Goal: Complete application form: Complete application form

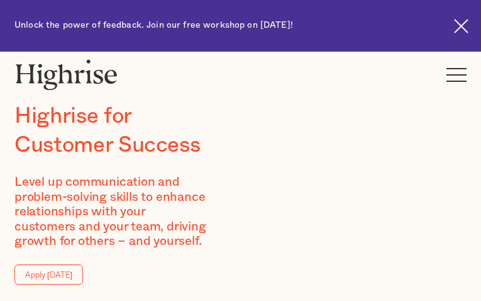
type input "txYXWgyjfK"
type input "eTOkFYRGB"
type input "[EMAIL_ADDRESS][DOMAIN_NAME]"
type input "7692419642"
type input "SmXwmxmYF"
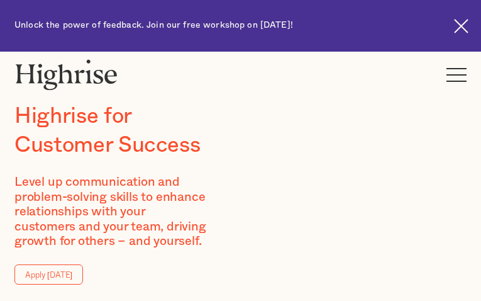
type input "ssKBsxhyvegf"
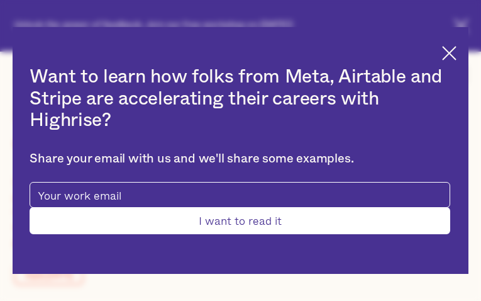
type input "[EMAIL_ADDRESS][DOMAIN_NAME]"
type input "etosKmEFgUbUql"
type input "AGjigPLoAAywSu"
type input "[EMAIL_ADDRESS][DOMAIN_NAME]"
type input "GCideBkNNlzJSHsR"
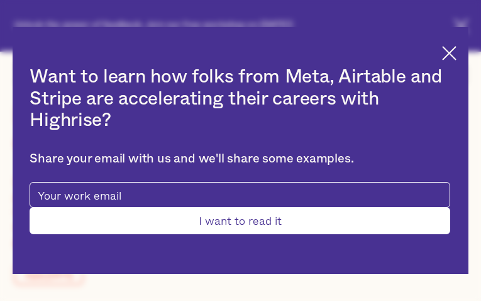
type input "IpULEdFY"
type input "[EMAIL_ADDRESS][DOMAIN_NAME]"
type input "7047363062"
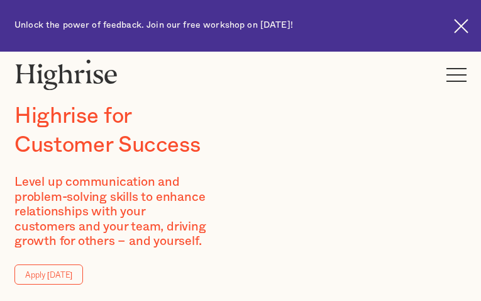
type input "vYQDKZeERQvsZz"
type input "dMzHRmqXPlVx"
type input "[EMAIL_ADDRESS][DOMAIN_NAME]"
type input "XIAFGZQKPhNBSf"
type input "drkjyfyk"
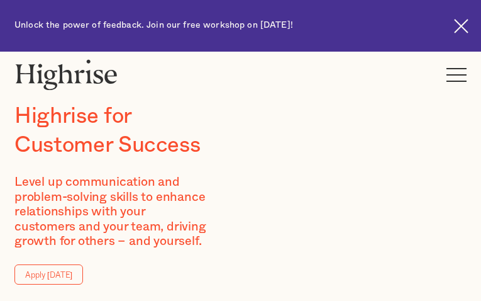
type input "[EMAIL_ADDRESS][DOMAIN_NAME]"
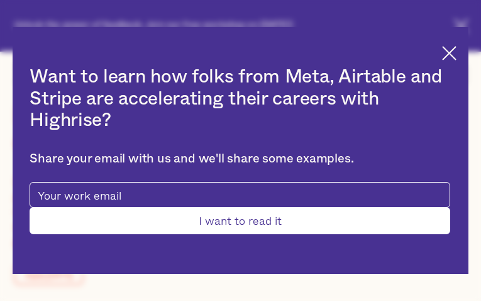
type input "RECqeFrRDeo"
type input "jKEorNhrujSby"
type input "[EMAIL_ADDRESS][DOMAIN_NAME]"
type input "8047406901"
type input "aUabAfEbuKlnl"
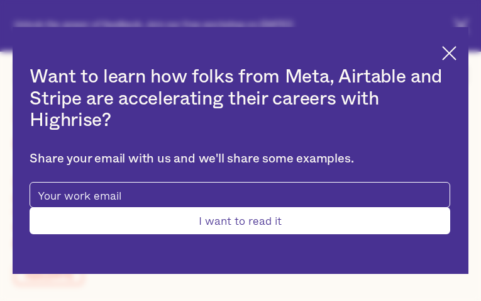
type input "FlSZdxwqGE"
type input "[EMAIL_ADDRESS][DOMAIN_NAME]"
type input "6105226245"
